Goal: Share content

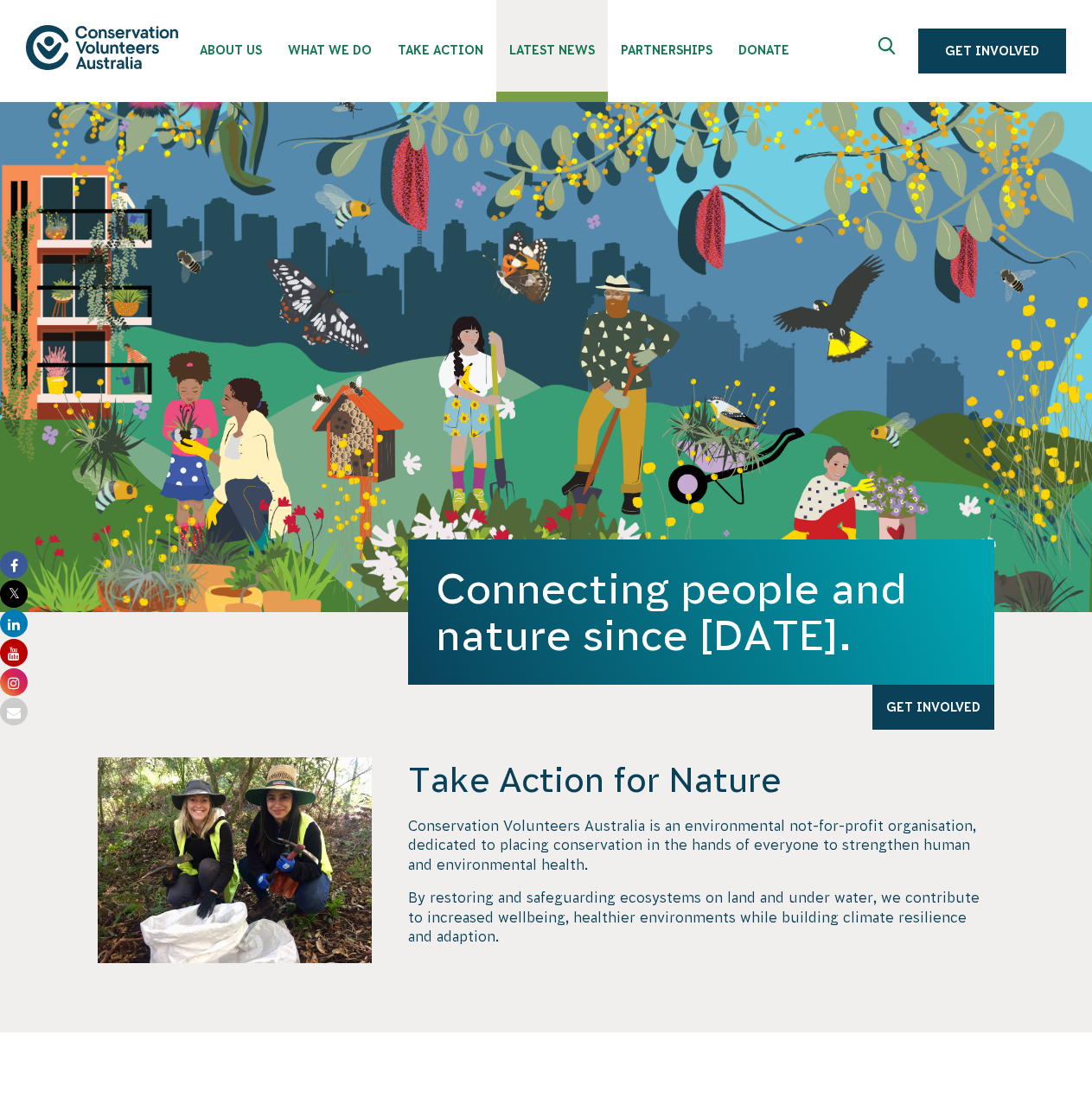
click at [573, 48] on span "Latest News" at bounding box center [552, 50] width 85 height 14
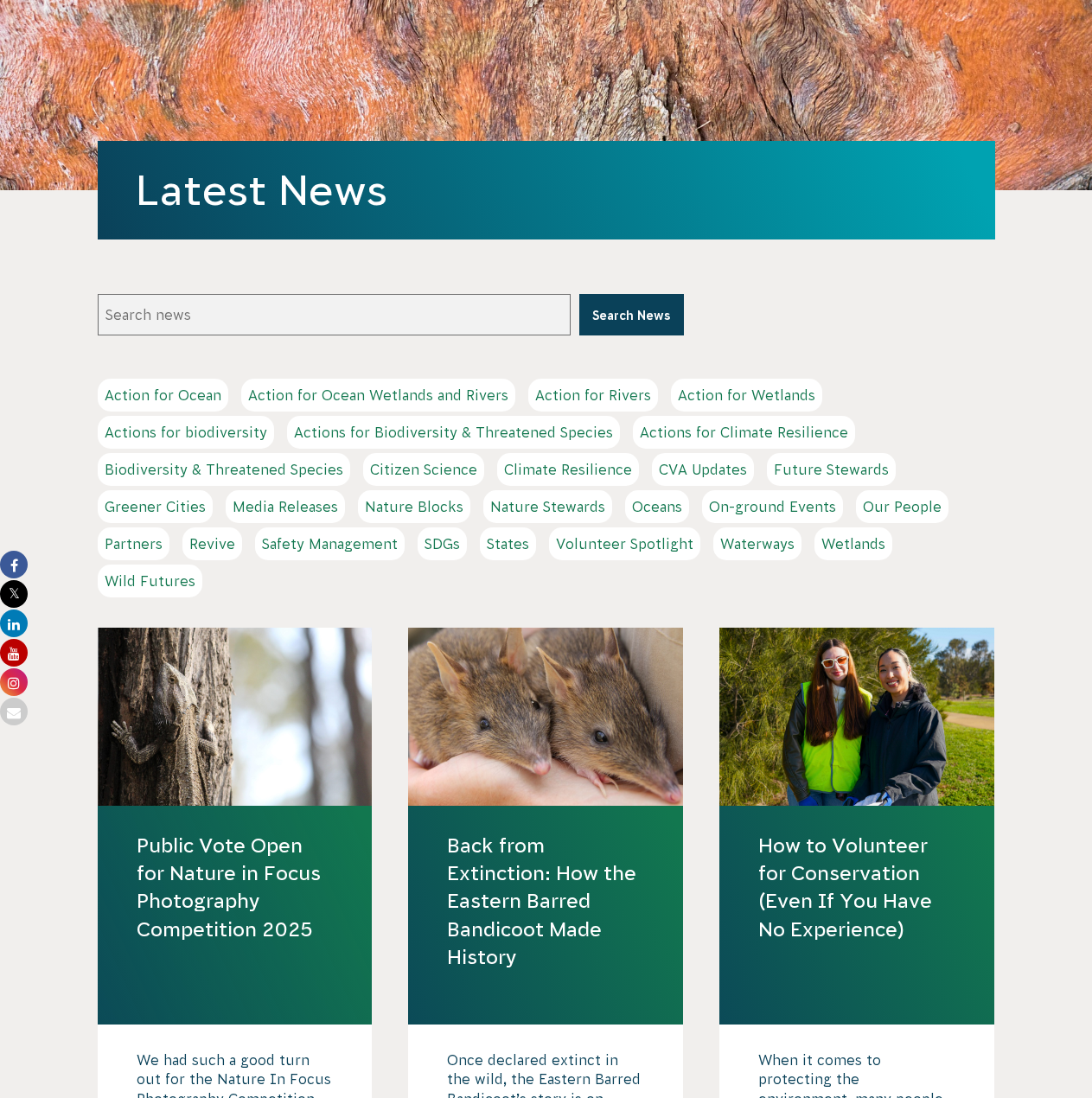
scroll to position [519, 0]
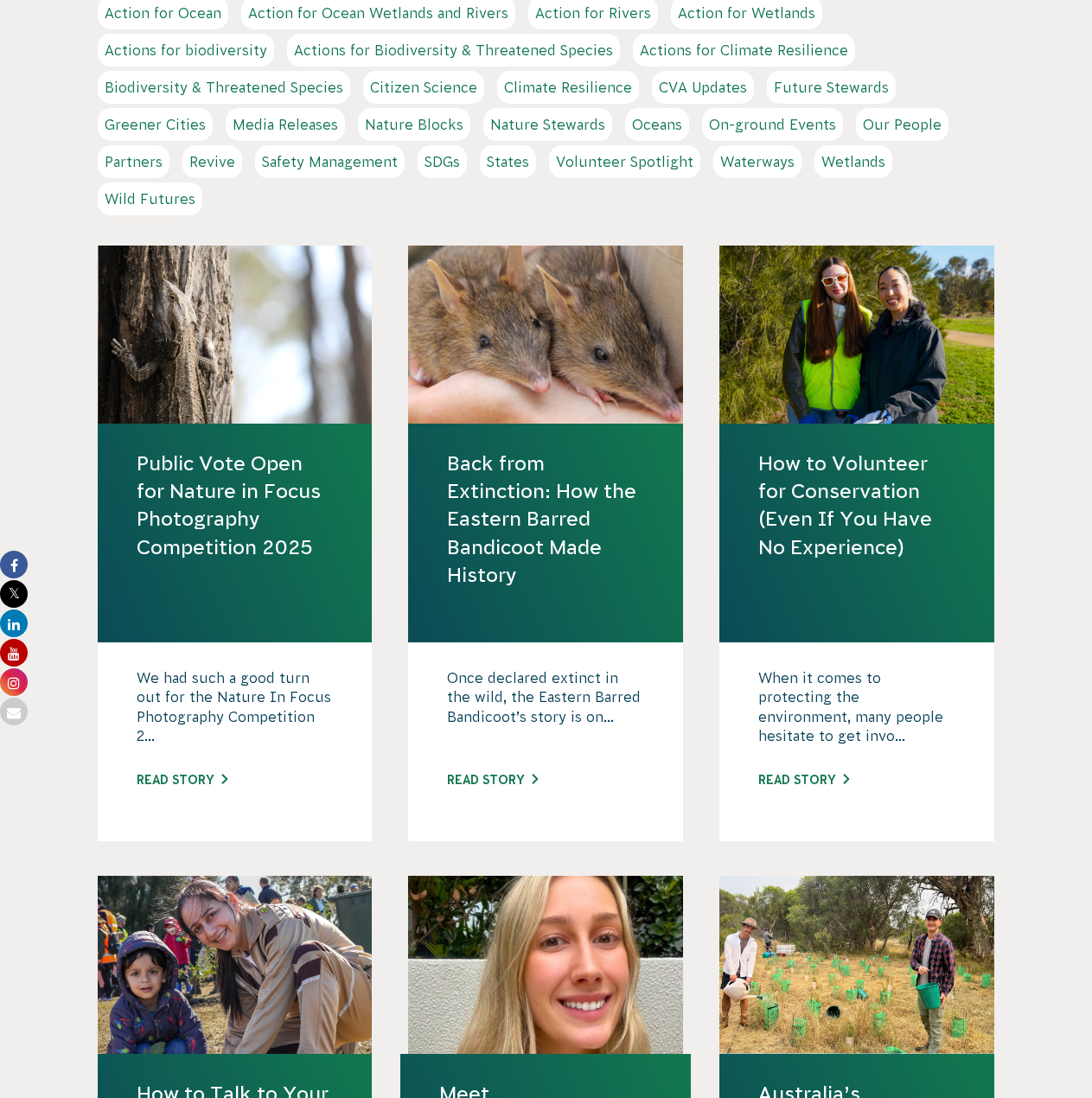
click at [233, 543] on link "Public Vote Open for Nature in Focus Photography Competition 2025" at bounding box center [235, 505] width 197 height 112
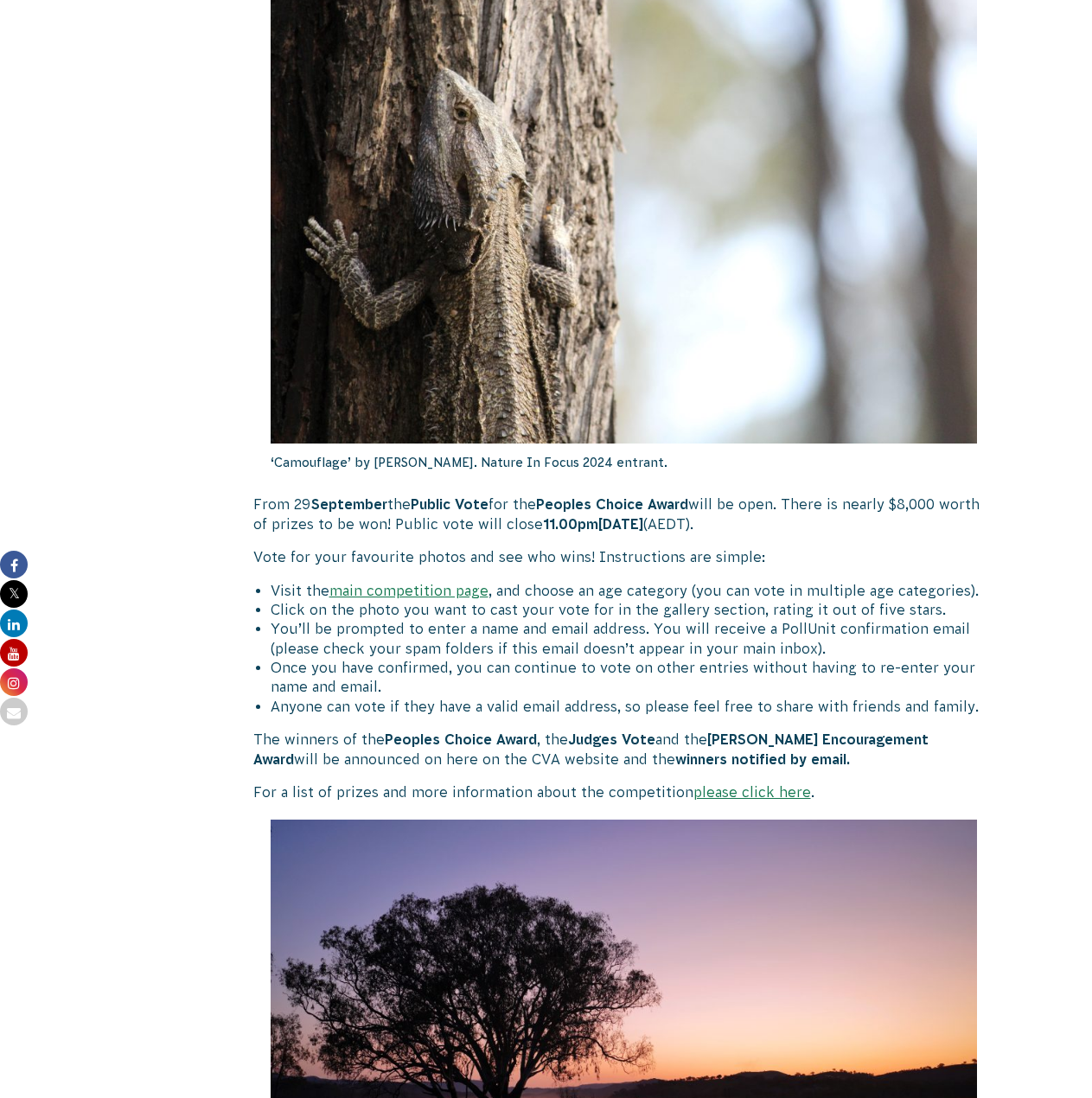
scroll to position [346, 0]
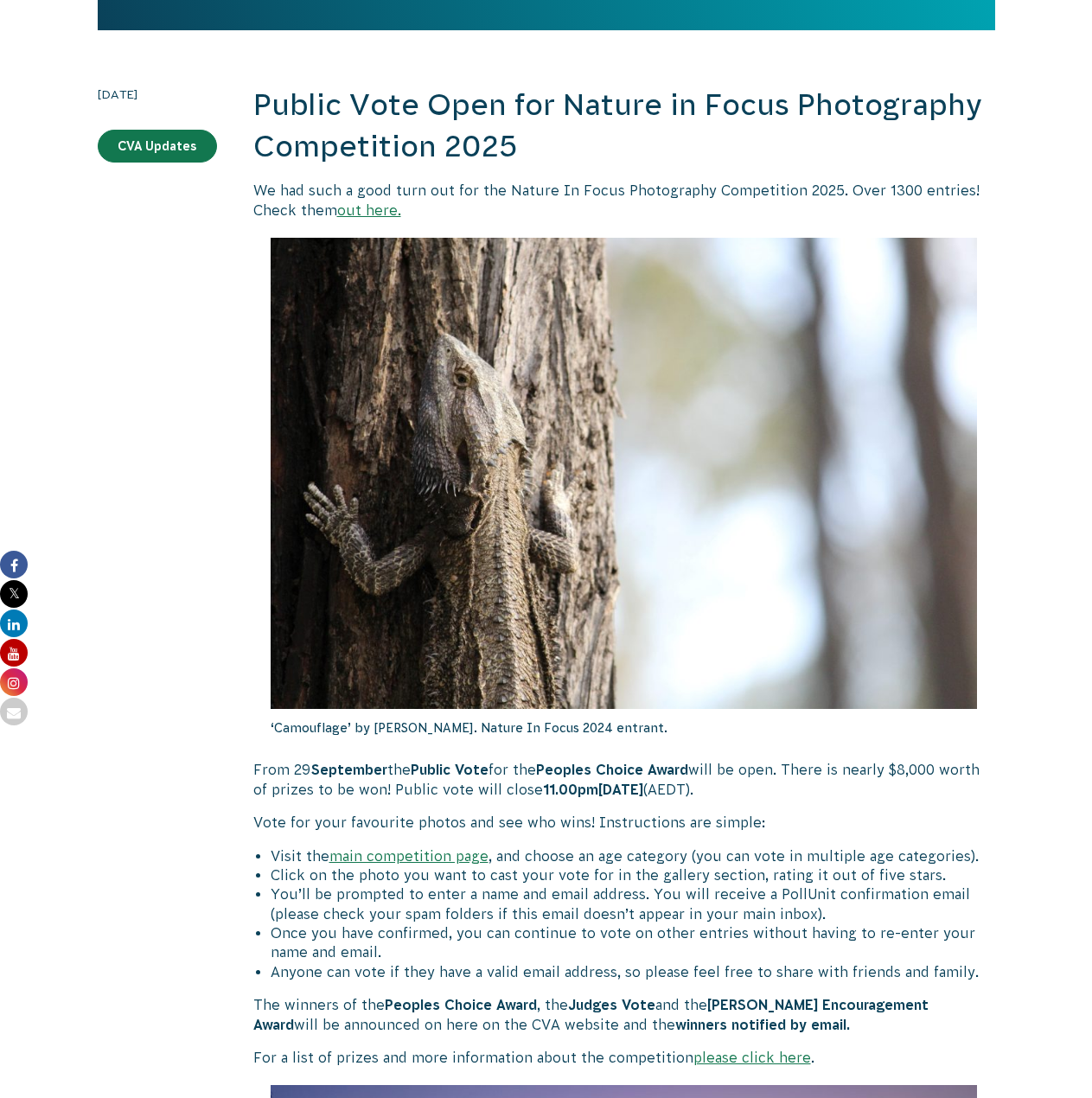
click at [21, 593] on icon at bounding box center [14, 593] width 27 height 27
click at [21, 683] on icon at bounding box center [14, 681] width 27 height 27
